Goal: Task Accomplishment & Management: Use online tool/utility

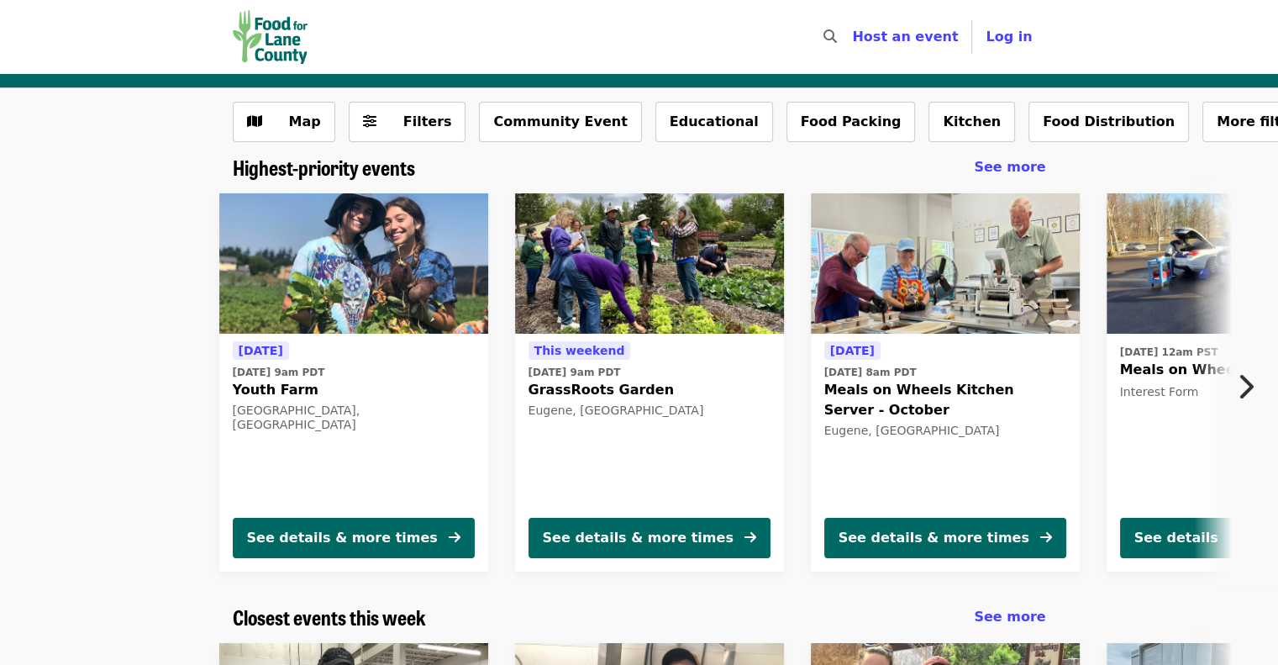
click at [1250, 380] on icon "chevron-right icon" at bounding box center [1245, 387] width 17 height 32
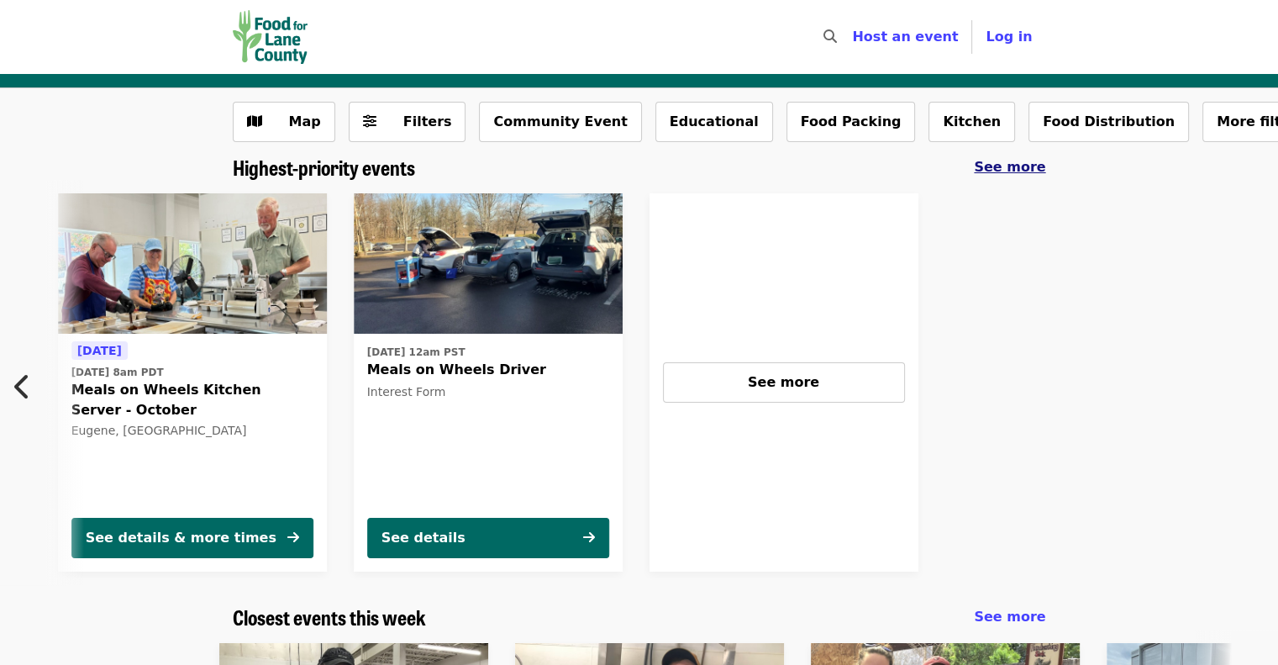
click at [1013, 166] on span "See more" at bounding box center [1009, 167] width 71 height 16
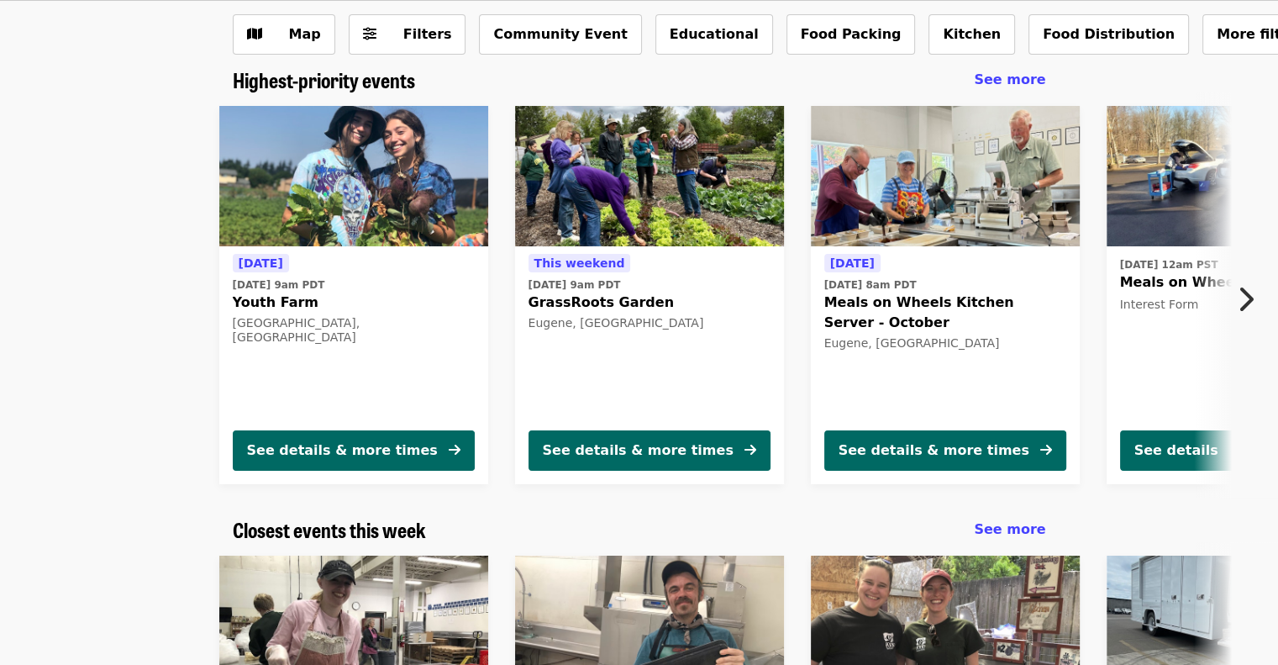
scroll to position [92, 0]
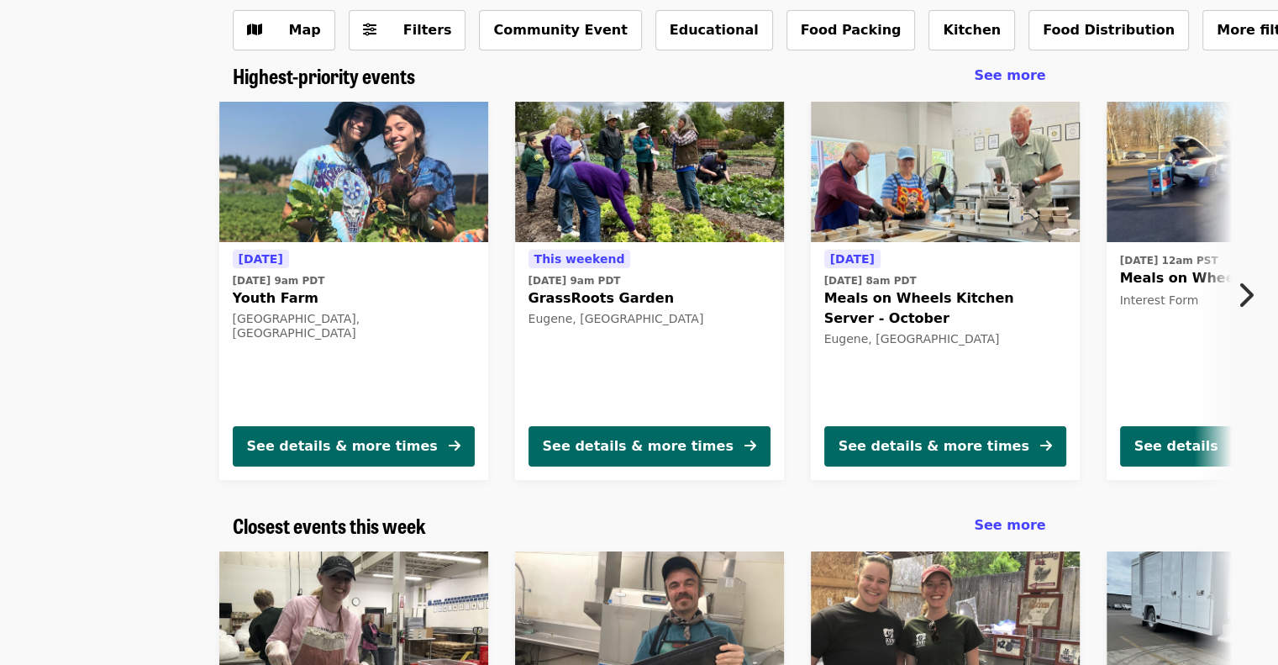
click at [1238, 290] on icon "chevron-right icon" at bounding box center [1245, 295] width 17 height 32
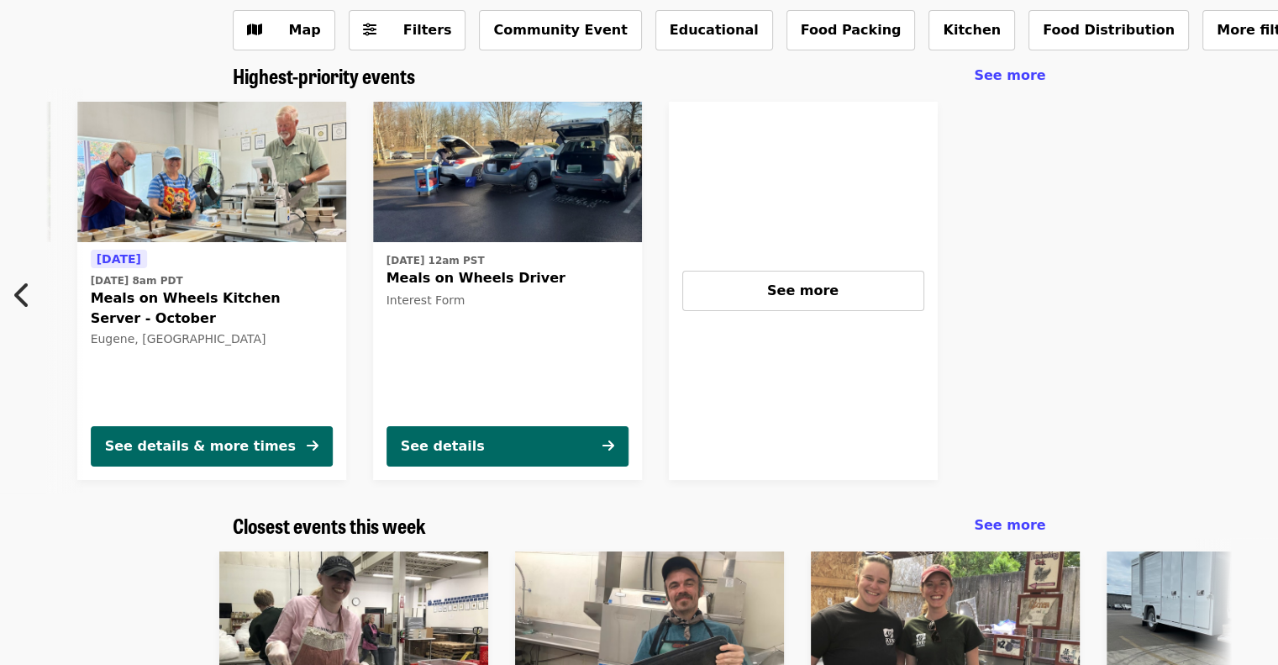
scroll to position [0, 754]
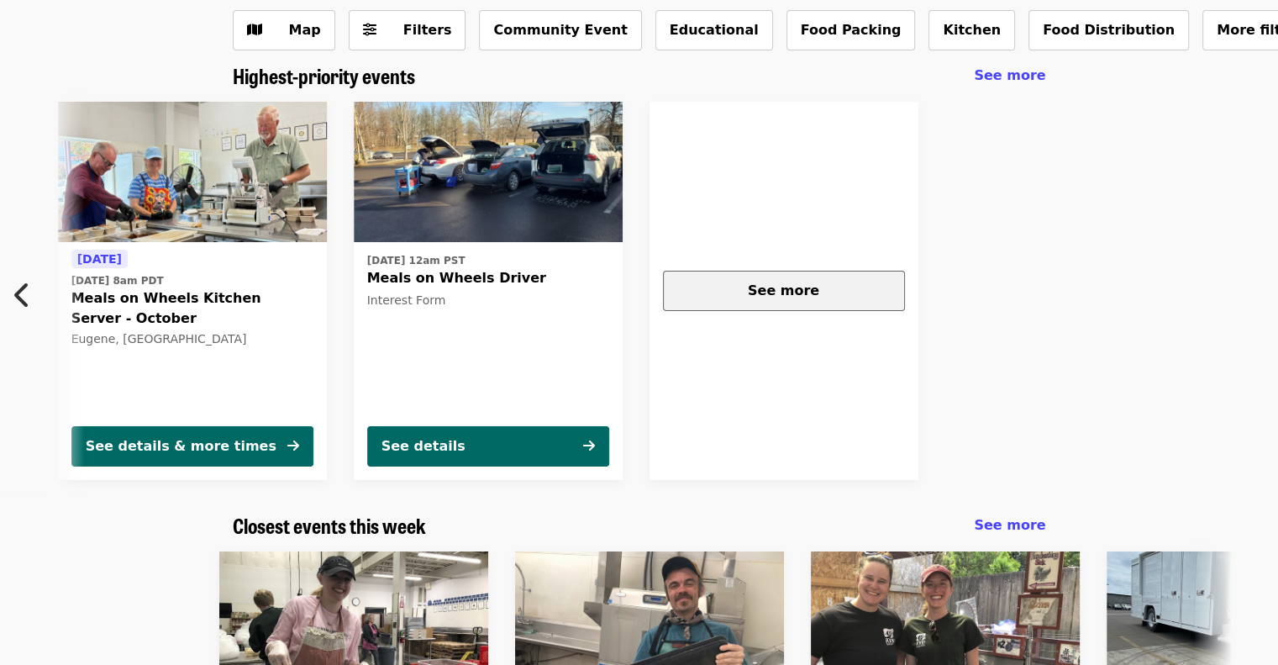
click at [834, 282] on div "See more" at bounding box center [783, 291] width 213 height 20
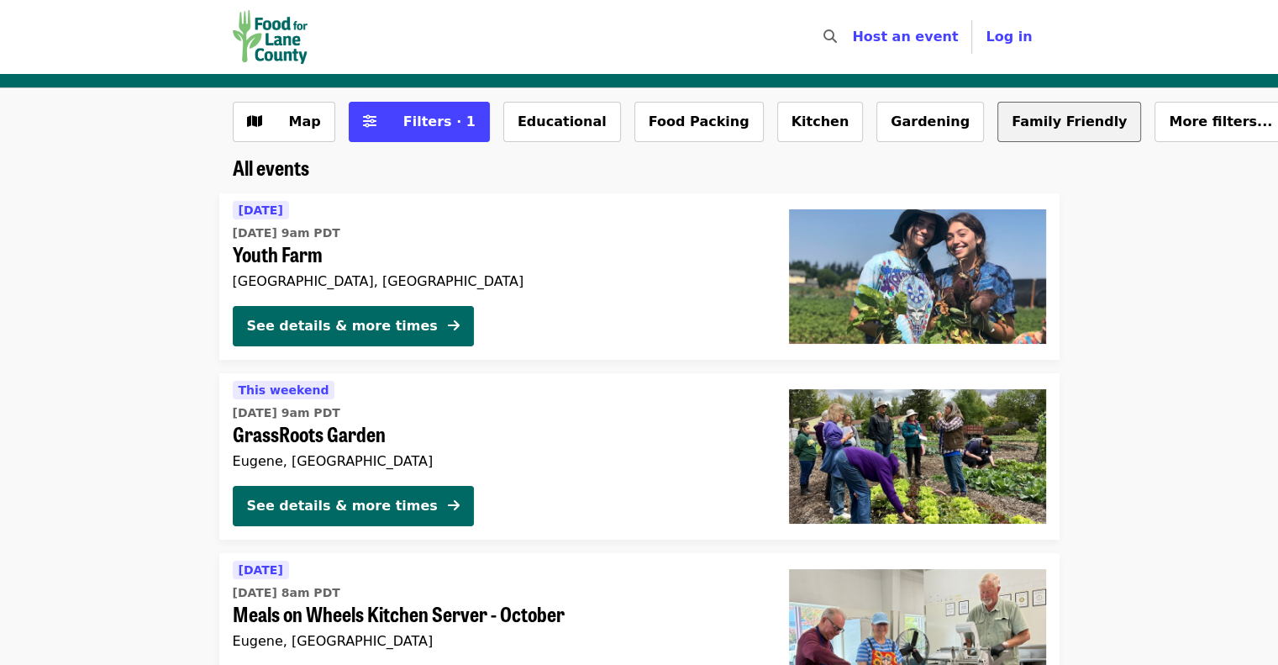
click at [998, 115] on button "Family Friendly" at bounding box center [1070, 122] width 144 height 40
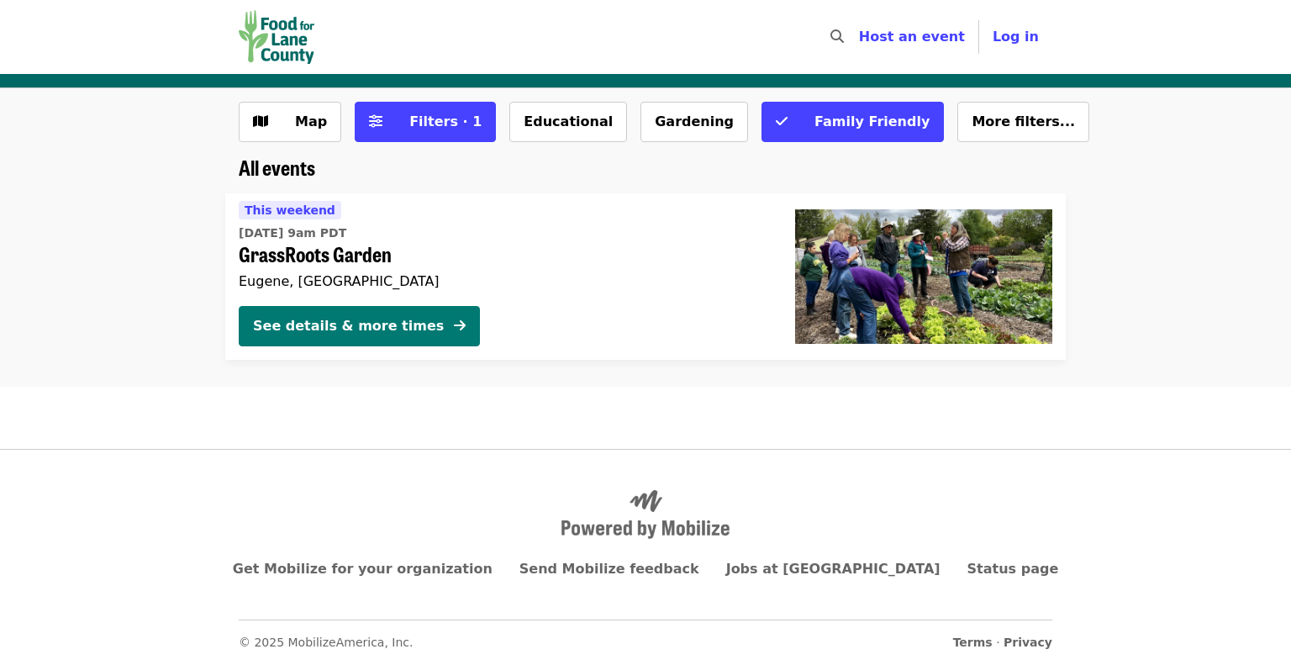
click at [340, 324] on div "See details & more times" at bounding box center [348, 326] width 191 height 20
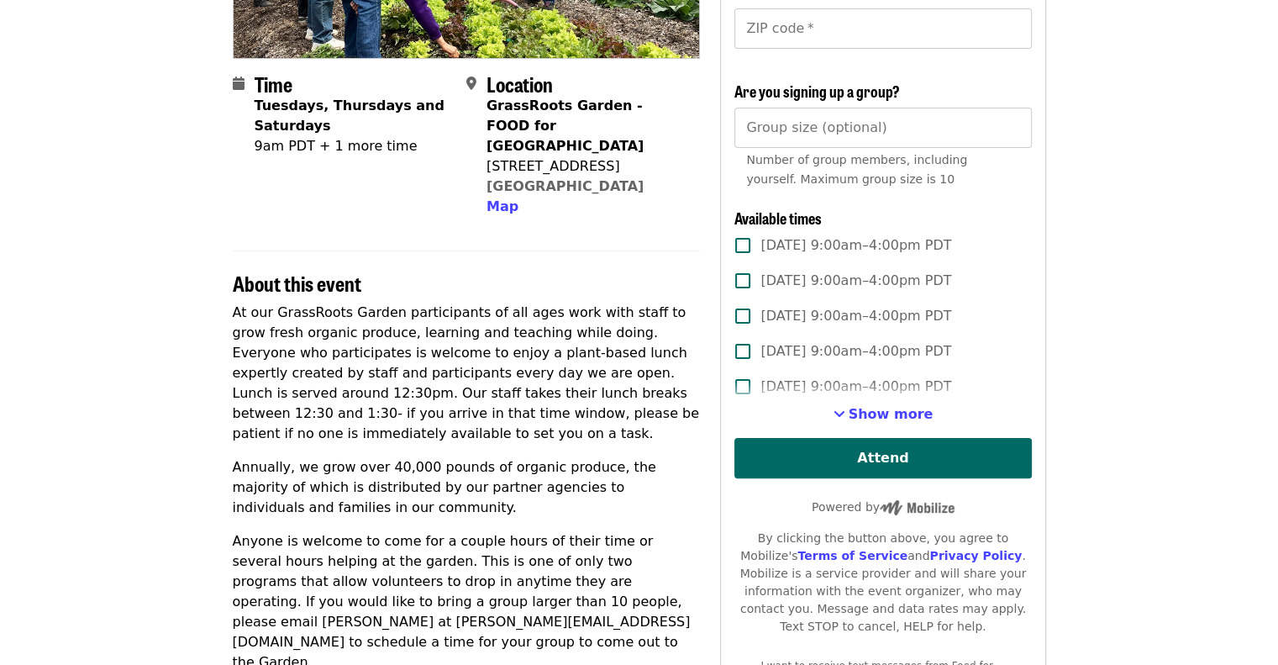
scroll to position [341, 0]
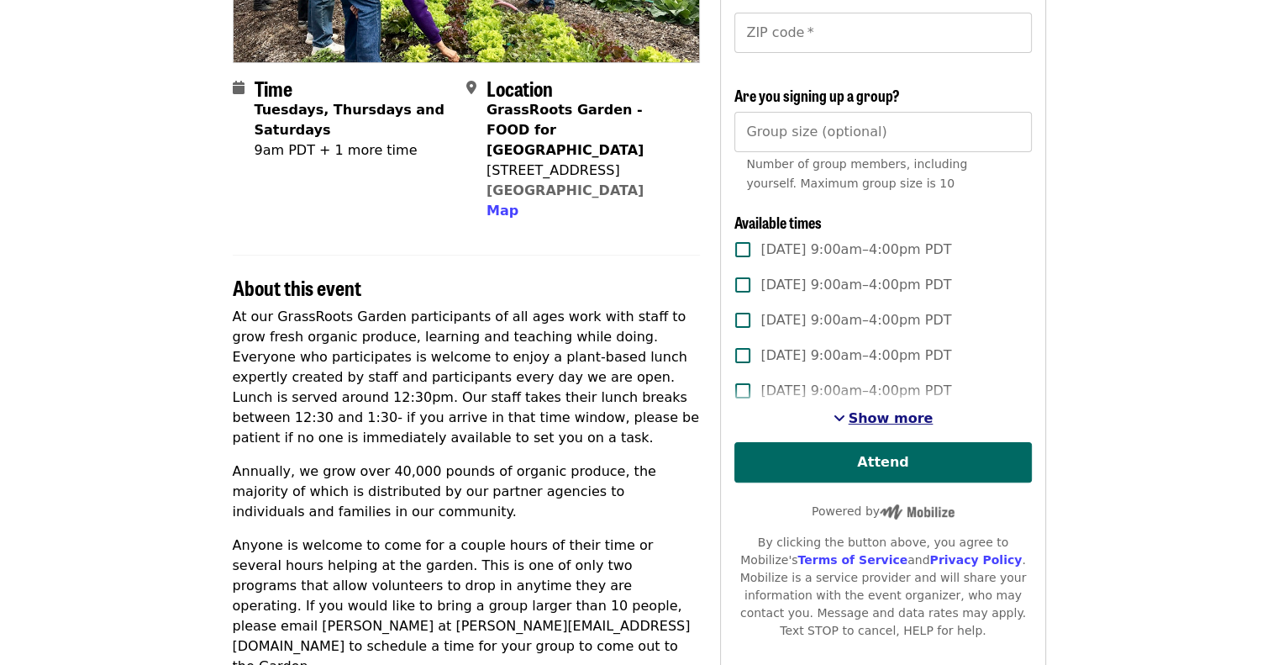
click at [914, 419] on span "Show more" at bounding box center [891, 418] width 85 height 16
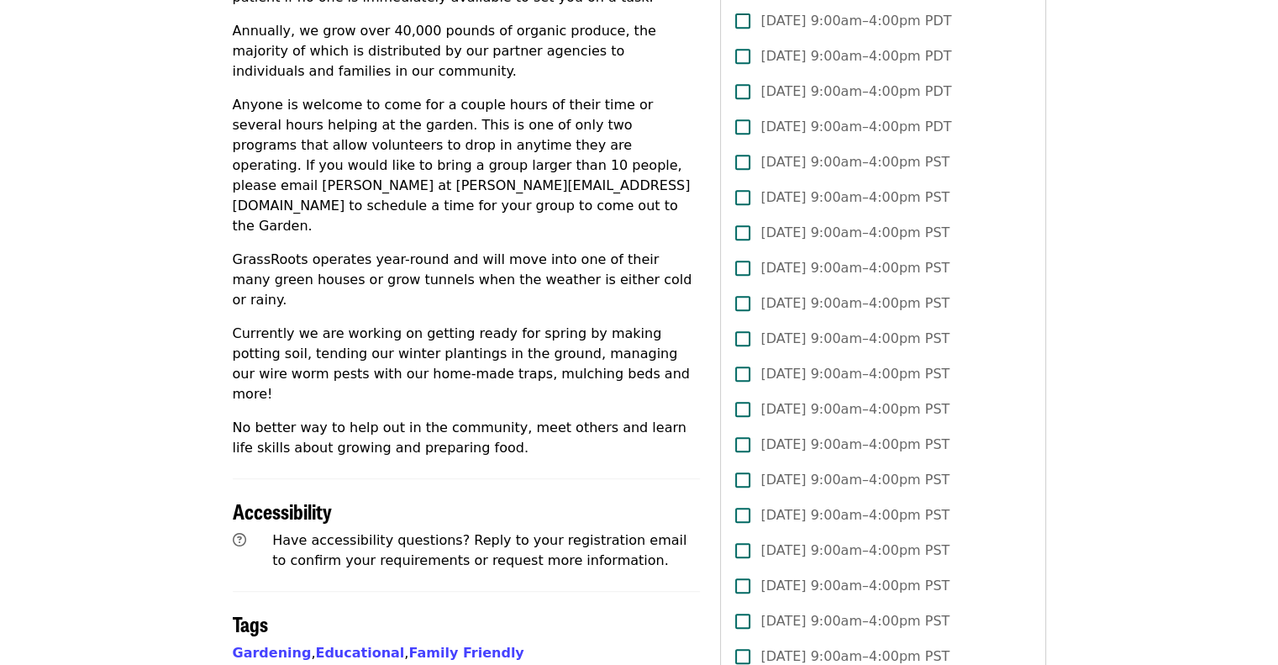
scroll to position [0, 0]
